Goal: Task Accomplishment & Management: Manage account settings

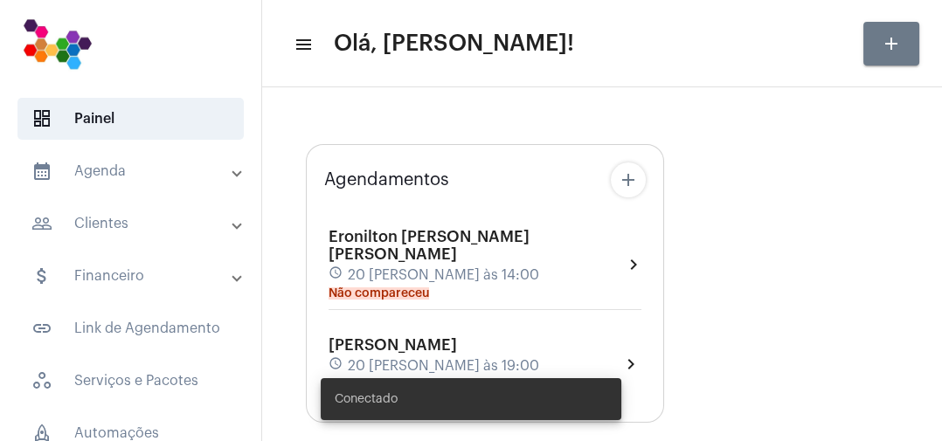
type input "[URL][DOMAIN_NAME]"
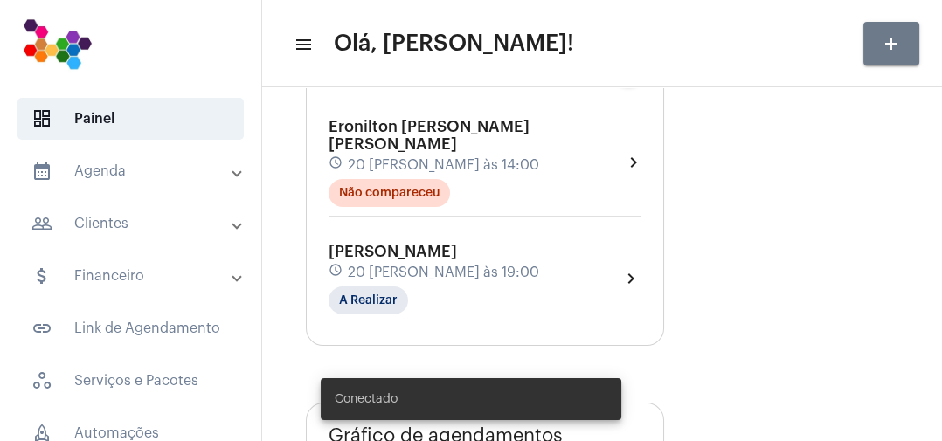
scroll to position [163, 0]
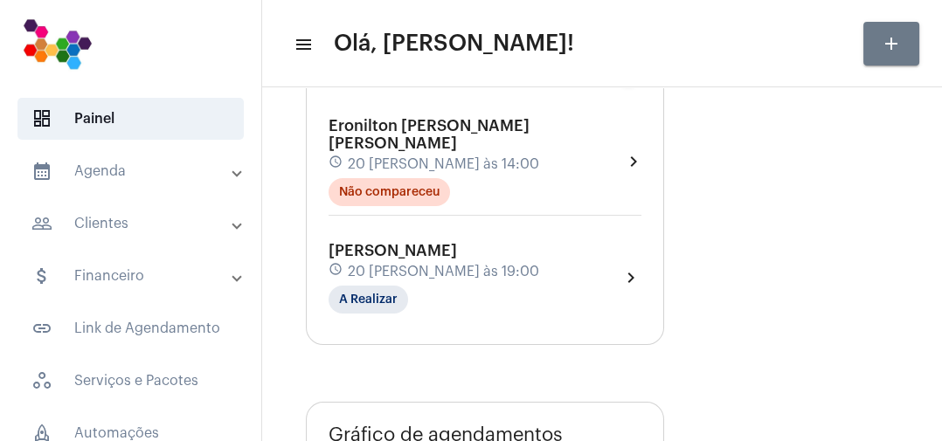
click at [530, 277] on div "[PERSON_NAME] schedule 20 [PERSON_NAME] às 19:00 A Realizar chevron_right" at bounding box center [484, 278] width 313 height 72
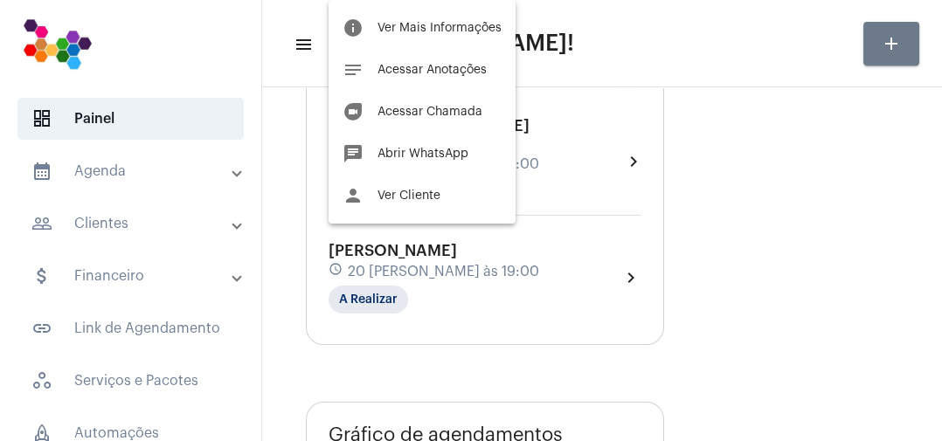
click at [479, 30] on span "Ver Mais Informações" at bounding box center [439, 28] width 124 height 12
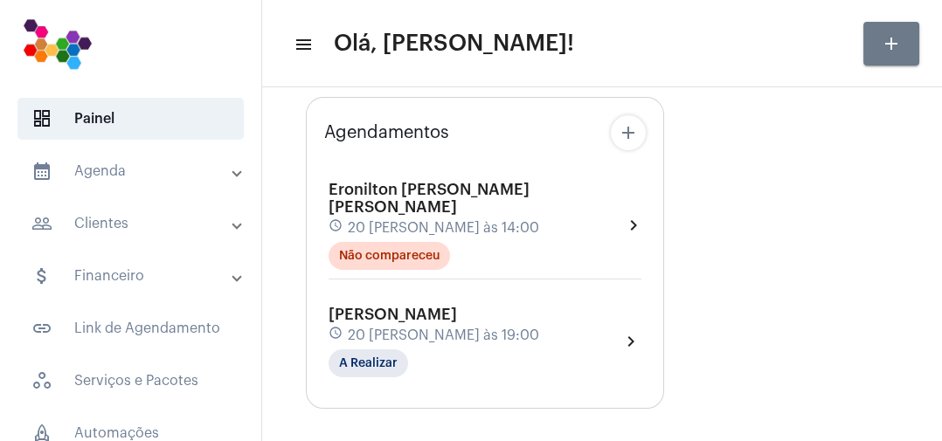
scroll to position [95, 0]
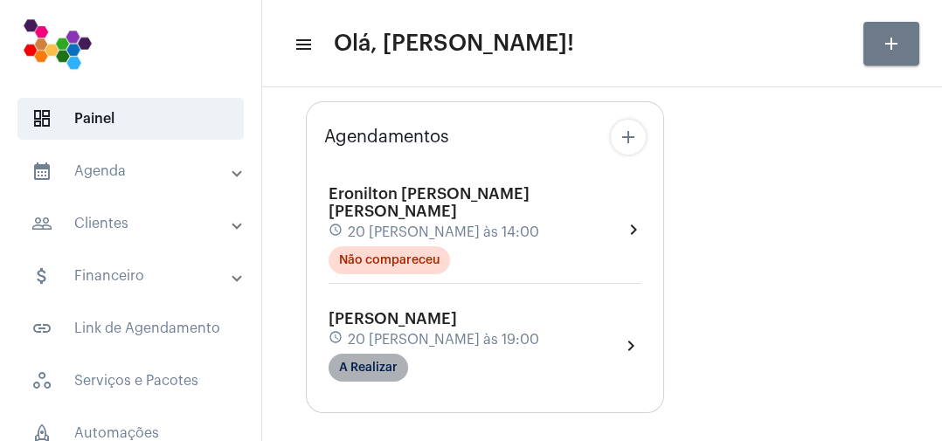
click at [393, 354] on mat-chip "A Realizar" at bounding box center [368, 368] width 80 height 28
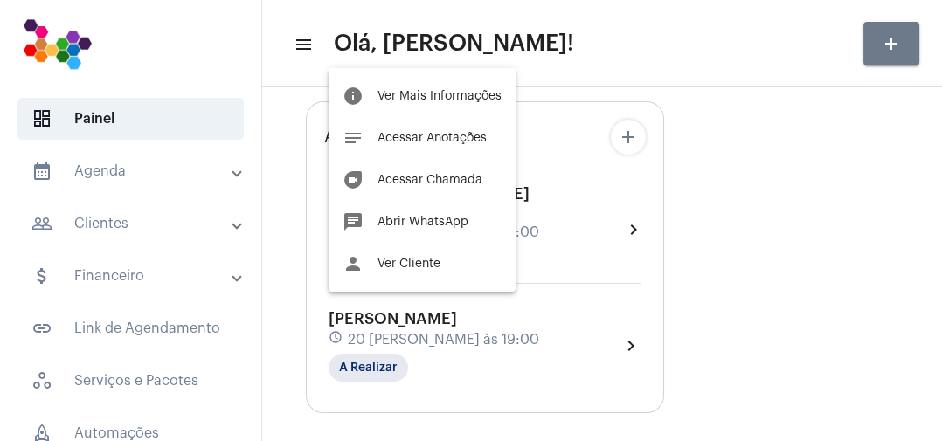
click at [446, 178] on span "Acessar Chamada" at bounding box center [429, 180] width 105 height 12
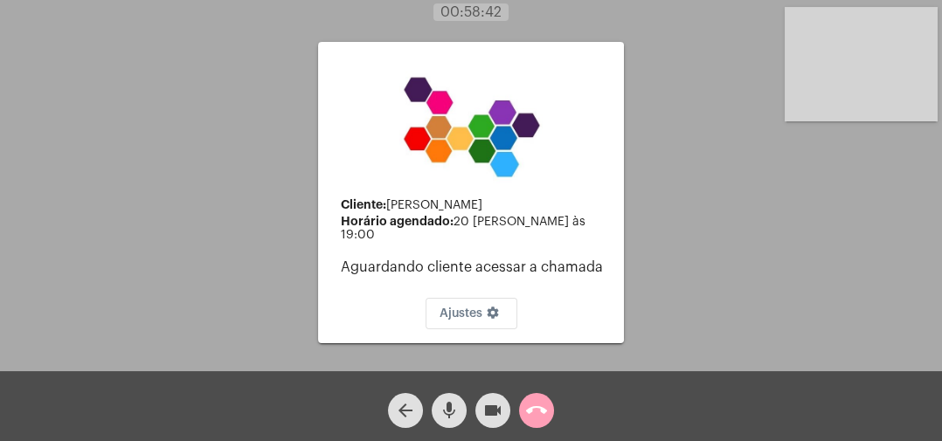
click at [546, 420] on mat-icon "call_end" at bounding box center [536, 410] width 21 height 21
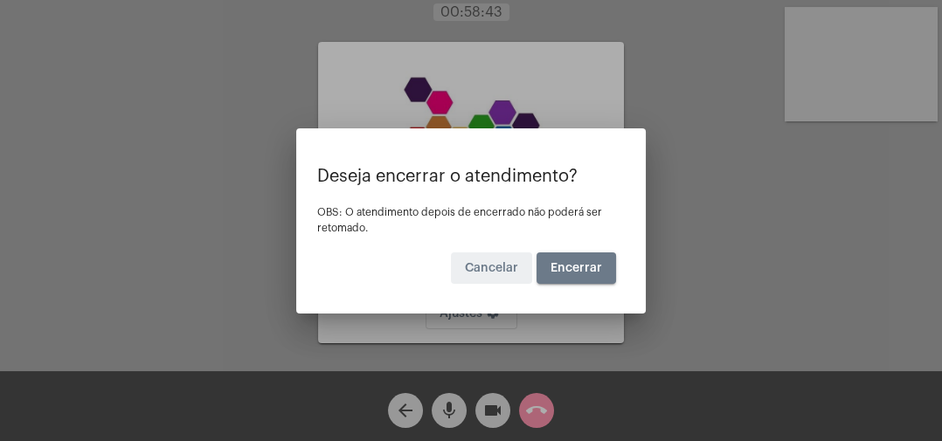
click at [593, 262] on span "Encerrar" at bounding box center [576, 268] width 52 height 12
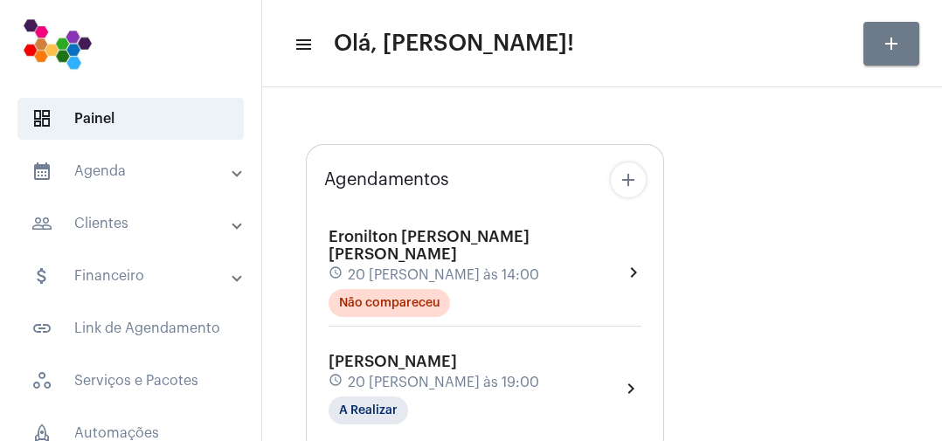
type input "[URL][DOMAIN_NAME]"
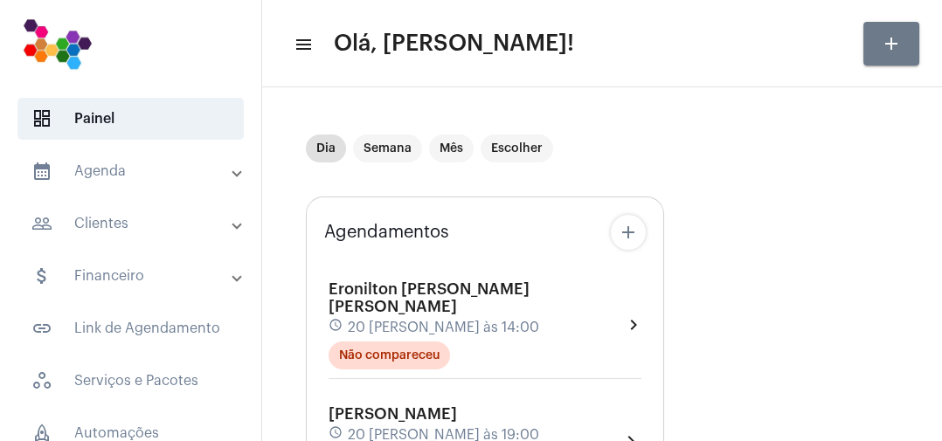
click at [481, 405] on div "[PERSON_NAME] schedule 20 [PERSON_NAME] às 19:00 A Realizar" at bounding box center [433, 441] width 211 height 72
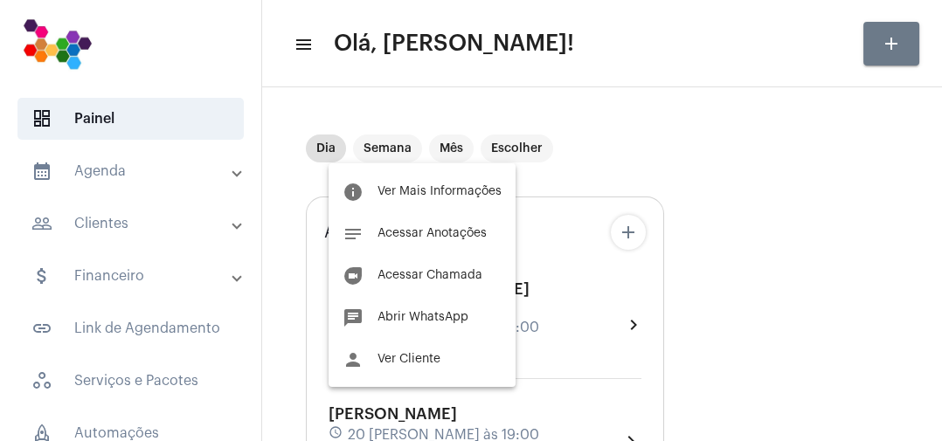
click at [718, 314] on div at bounding box center [471, 220] width 942 height 441
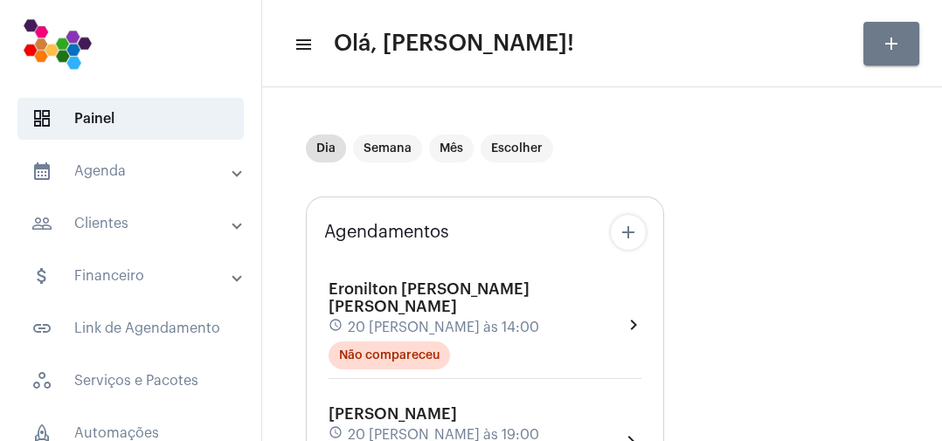
click at [530, 407] on div "[PERSON_NAME] schedule 20 [PERSON_NAME] às 19:00 A Realizar chevron_right" at bounding box center [484, 441] width 313 height 72
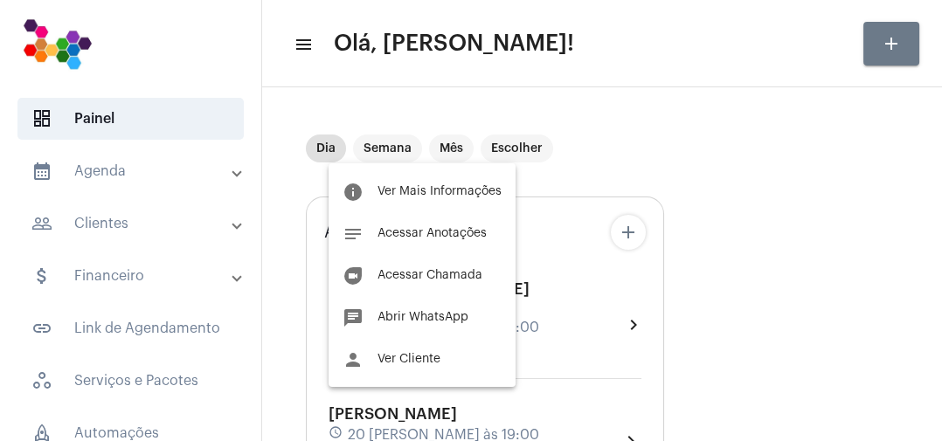
click at [706, 204] on div at bounding box center [471, 220] width 942 height 441
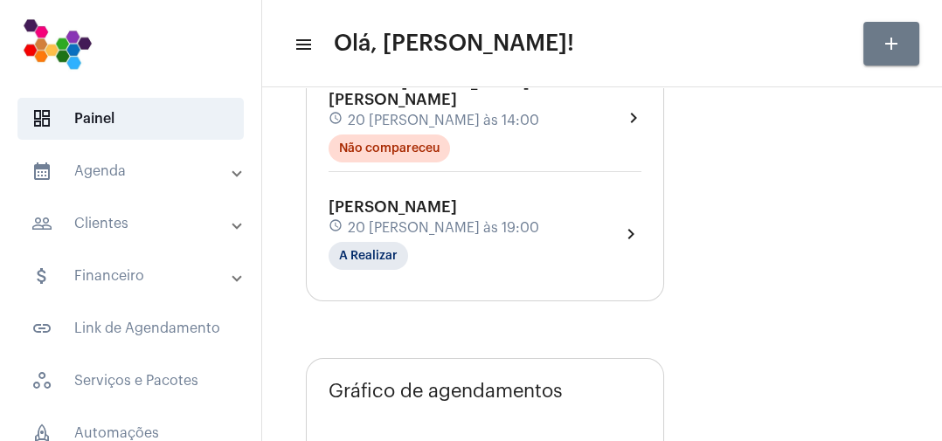
scroll to position [211, 0]
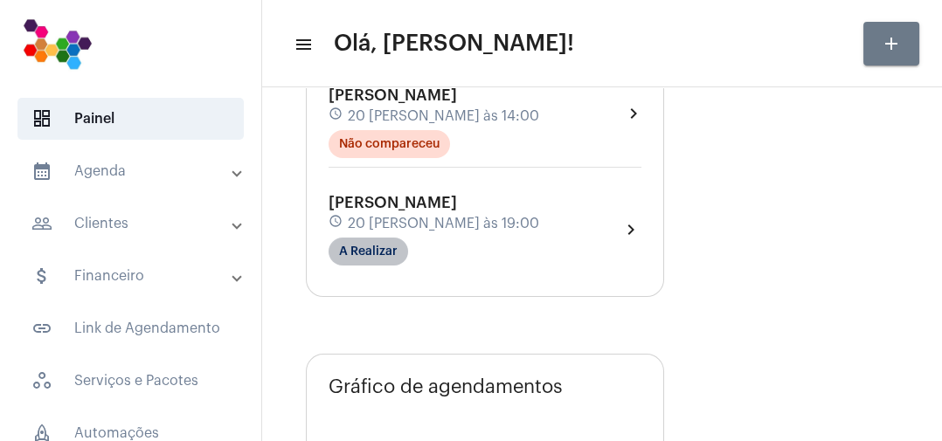
click at [388, 238] on mat-chip "A Realizar" at bounding box center [368, 252] width 80 height 28
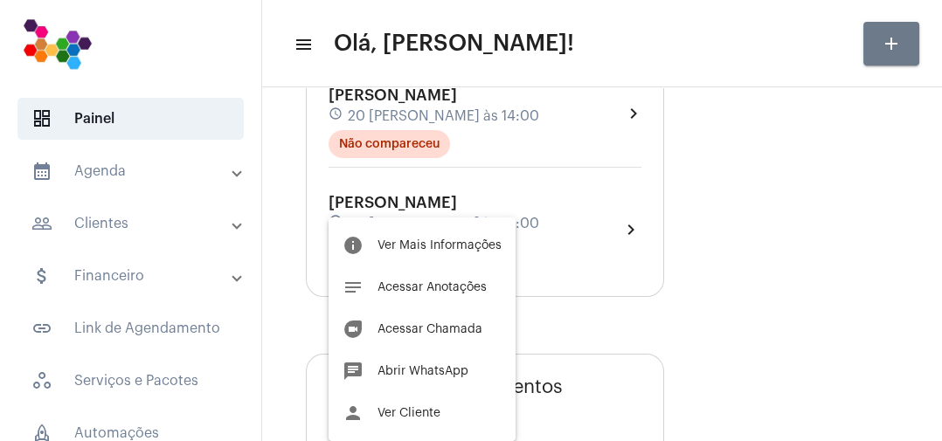
click at [442, 414] on button "person Ver Cliente" at bounding box center [421, 413] width 187 height 42
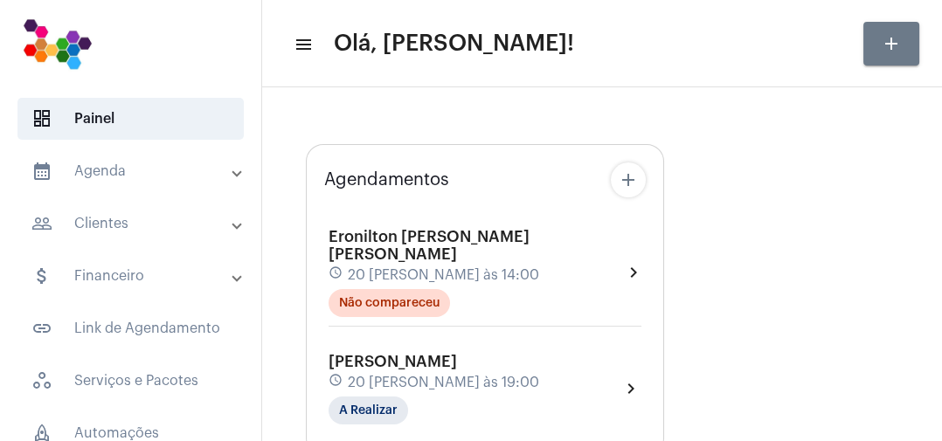
type input "[URL][DOMAIN_NAME]"
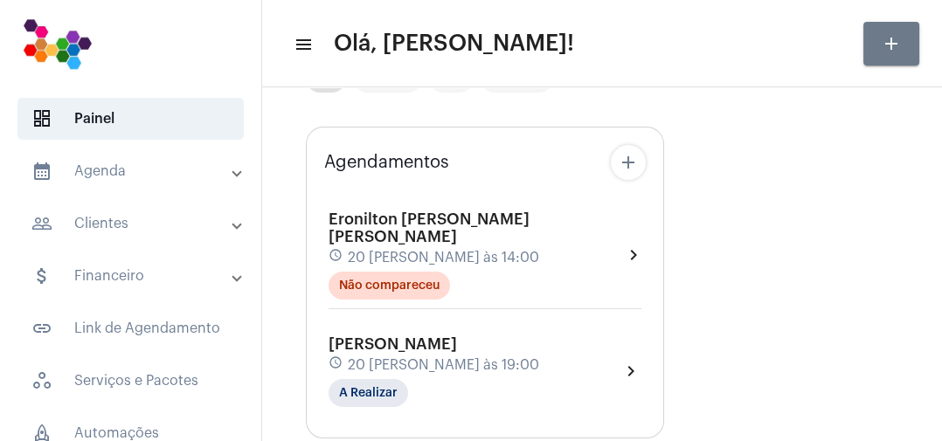
scroll to position [176, 0]
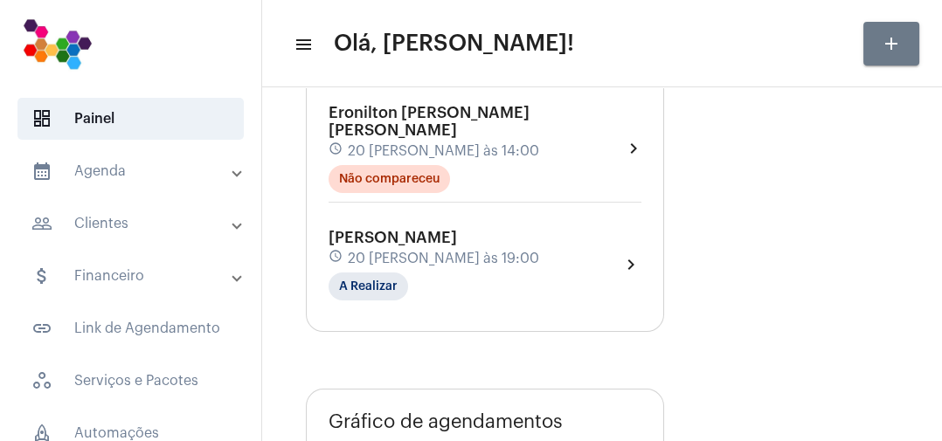
click at [446, 267] on div "[PERSON_NAME] schedule 20 [PERSON_NAME] às 19:00 A Realizar" at bounding box center [433, 265] width 211 height 72
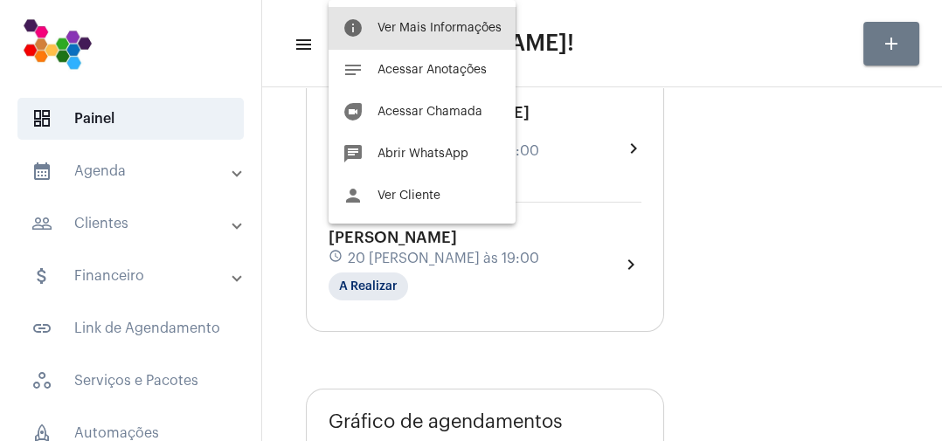
click at [452, 31] on span "Ver Mais Informações" at bounding box center [439, 28] width 124 height 12
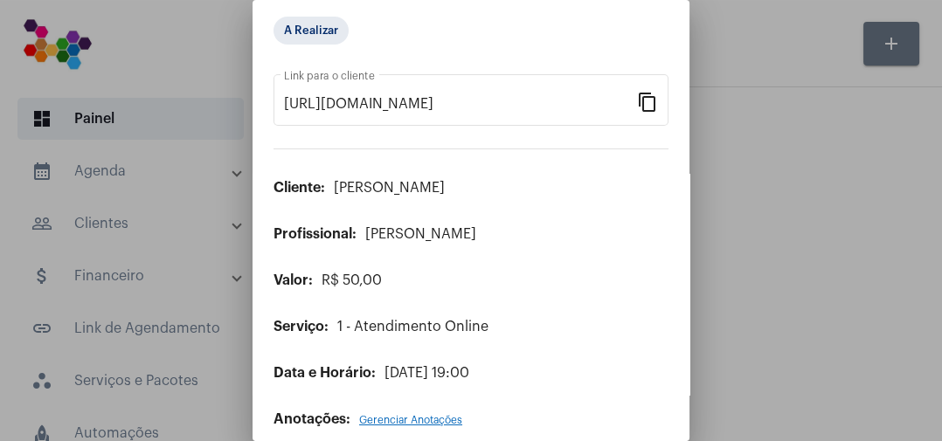
scroll to position [66, 0]
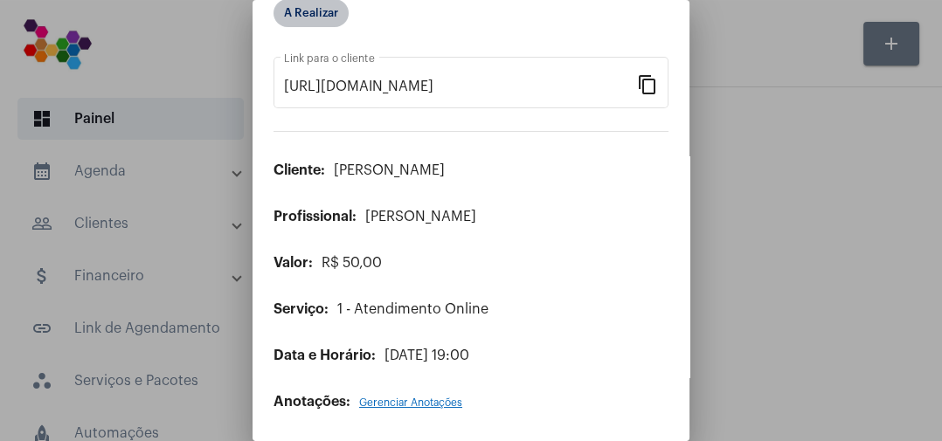
click at [347, 14] on mat-chip "A Realizar" at bounding box center [310, 13] width 75 height 28
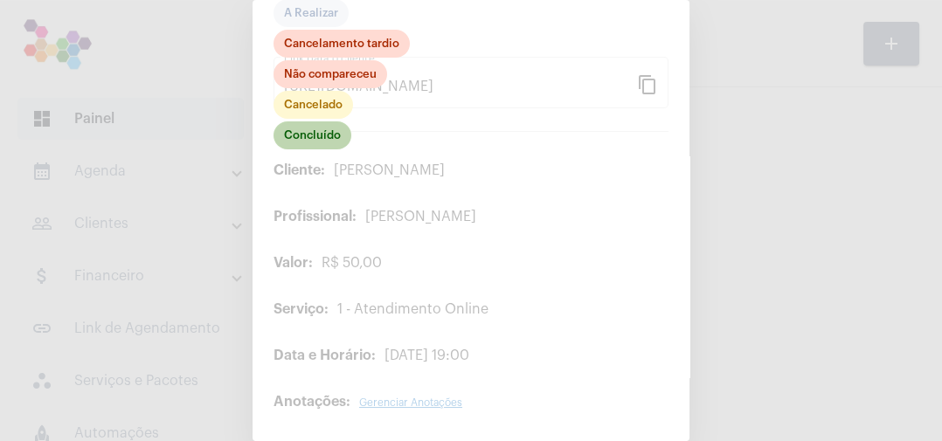
click at [333, 131] on mat-chip "Concluído" at bounding box center [312, 135] width 78 height 28
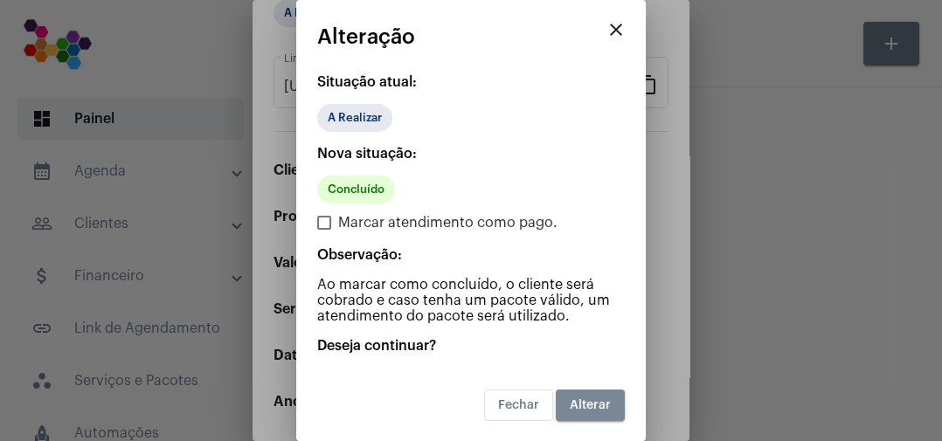
click at [593, 410] on span "Alterar" at bounding box center [590, 405] width 41 height 12
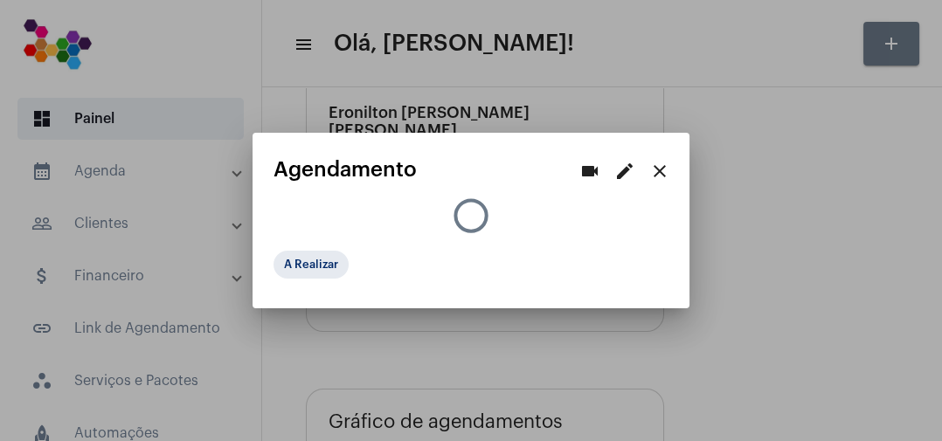
scroll to position [0, 0]
